Goal: Task Accomplishment & Management: Use online tool/utility

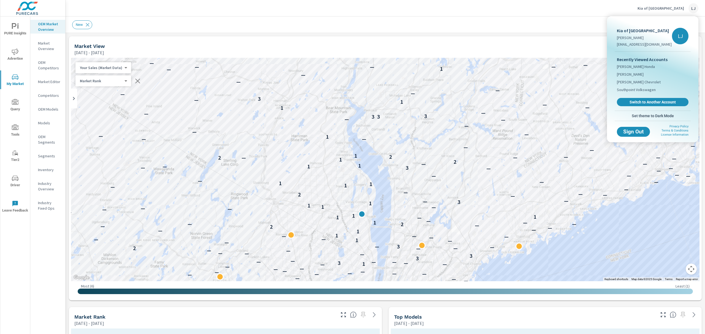
click at [551, 12] on div at bounding box center [352, 167] width 705 height 334
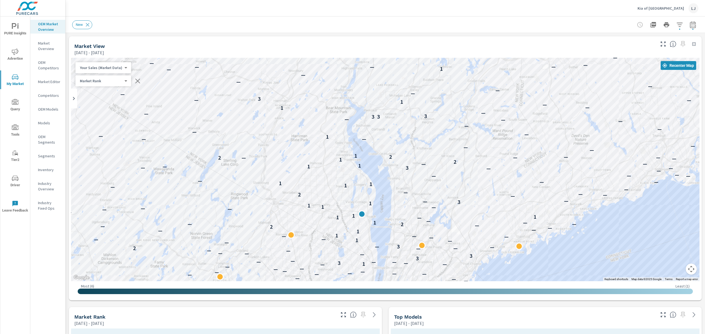
click at [563, 31] on div "New" at bounding box center [385, 25] width 626 height 16
click at [678, 44] on span at bounding box center [682, 44] width 9 height 9
click at [520, 27] on div "New" at bounding box center [346, 24] width 549 height 9
click at [675, 6] on p "Kia of [GEOGRAPHIC_DATA]" at bounding box center [660, 8] width 47 height 5
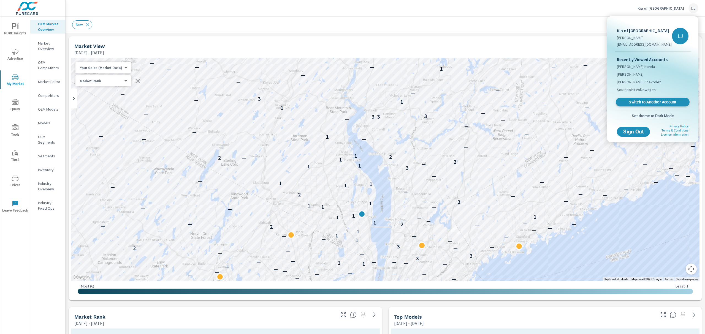
click at [640, 98] on link "Switch to Another Account" at bounding box center [652, 102] width 74 height 9
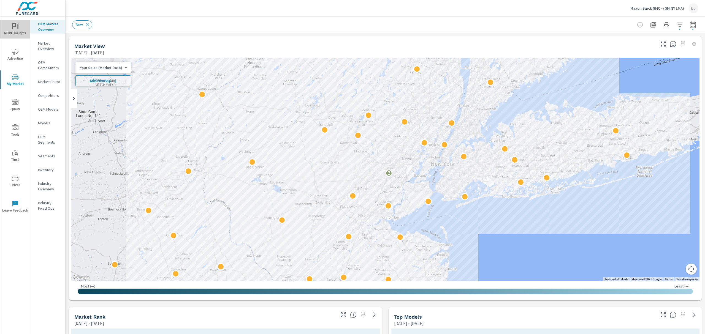
click at [10, 31] on span "PURE Insights" at bounding box center [15, 29] width 26 height 13
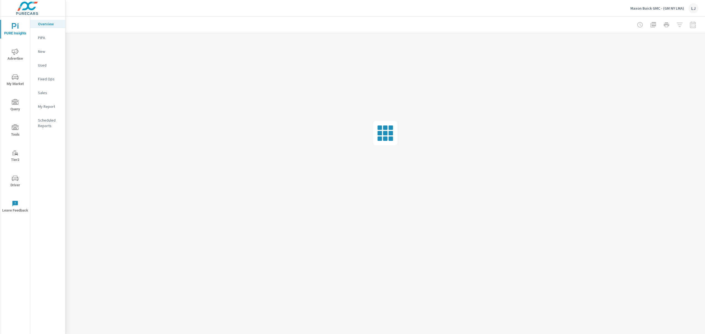
click at [48, 108] on p "My Report" at bounding box center [49, 107] width 23 height 6
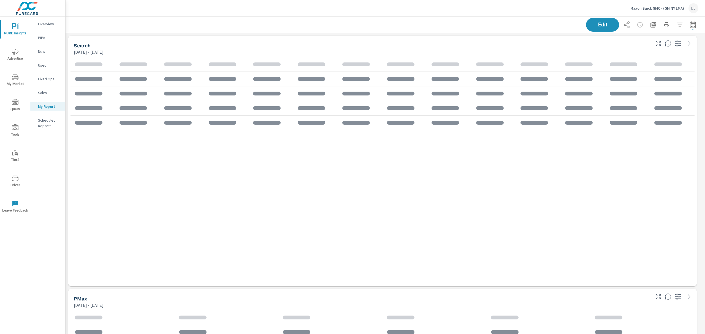
scroll to position [647, 645]
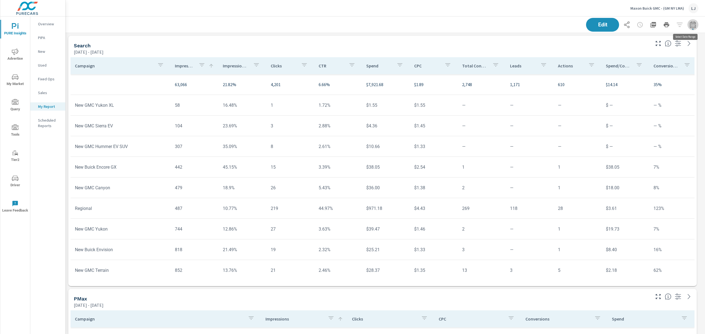
click at [689, 24] on icon "button" at bounding box center [692, 24] width 7 height 7
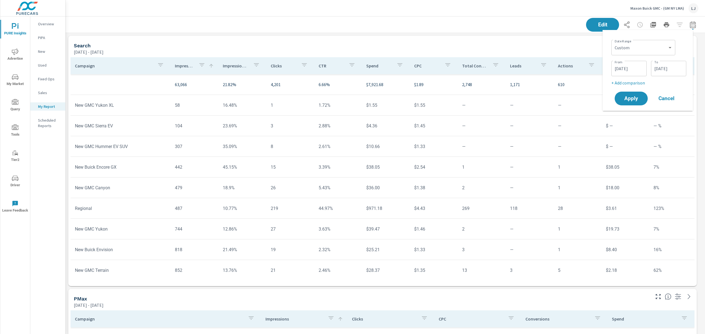
click at [638, 83] on p "+ Add comparison" at bounding box center [648, 83] width 75 height 7
select select "Previous period"
click at [643, 47] on select "Custom Yesterday Last week Last 7 days Last 14 days Last 30 days Last 45 days L…" at bounding box center [642, 47] width 59 height 11
click at [613, 42] on select "Custom Yesterday Last week Last 7 days Last 14 days Last 30 days Last 45 days L…" at bounding box center [642, 47] width 59 height 11
select select "Last 30 days"
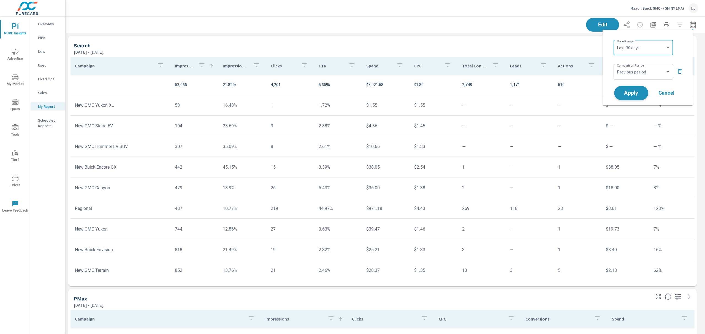
click at [627, 93] on span "Apply" at bounding box center [631, 93] width 23 height 5
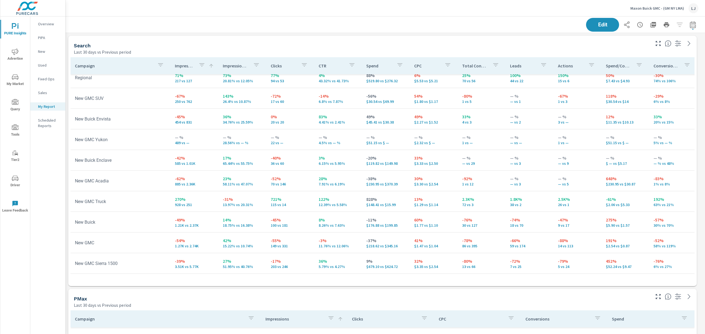
scroll to position [647, 645]
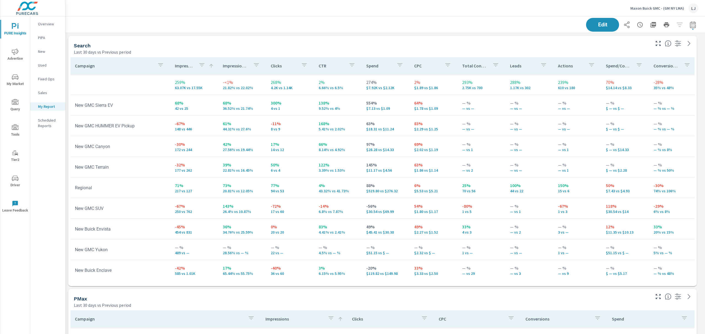
scroll to position [647, 645]
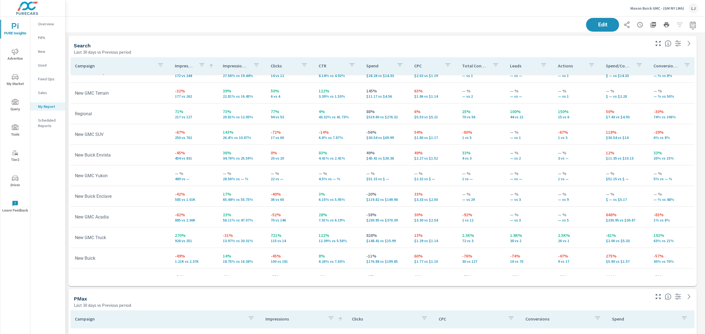
scroll to position [66, 0]
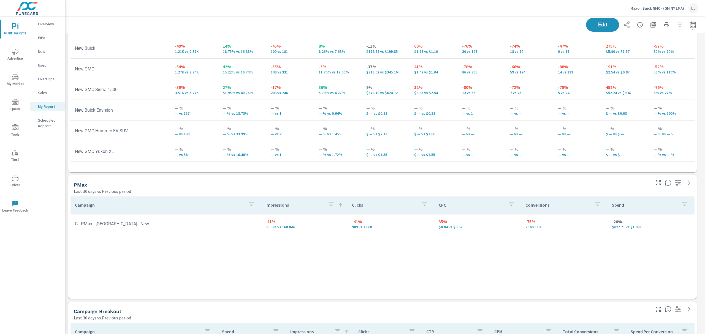
scroll to position [110, 0]
